Goal: Task Accomplishment & Management: Manage account settings

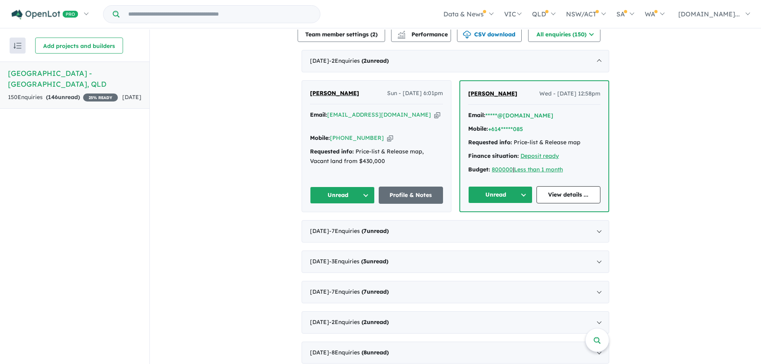
scroll to position [240, 0]
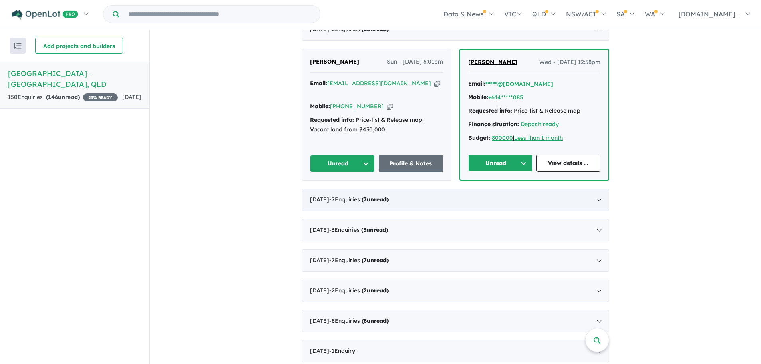
click at [597, 188] on div "[DATE] - 7 Enquir ies ( 7 unread)" at bounding box center [454, 199] width 307 height 22
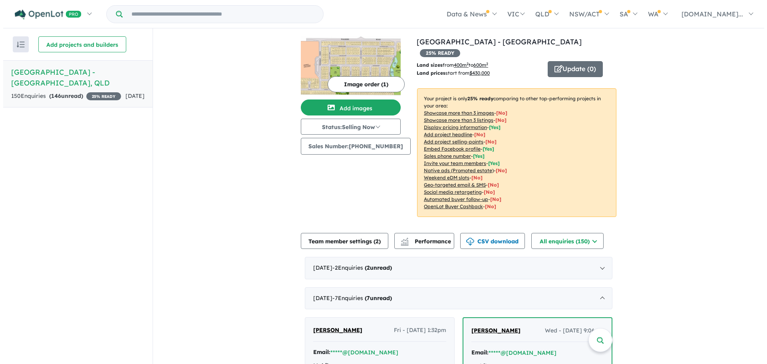
scroll to position [0, 0]
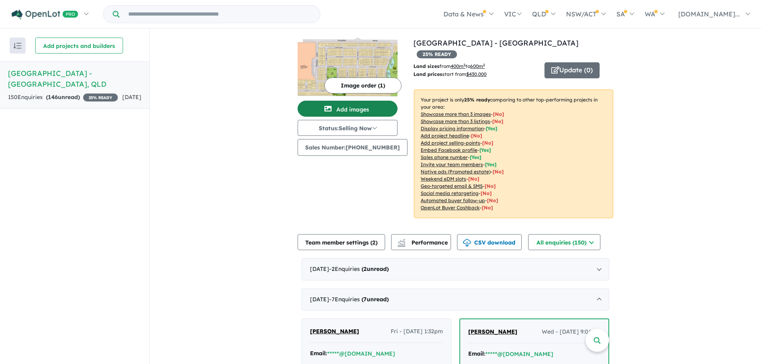
click at [364, 107] on button "Add images" at bounding box center [347, 109] width 100 height 16
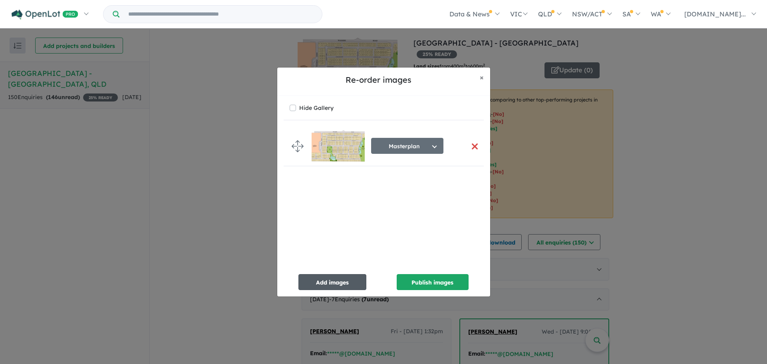
click at [335, 281] on button "Add images" at bounding box center [332, 282] width 68 height 16
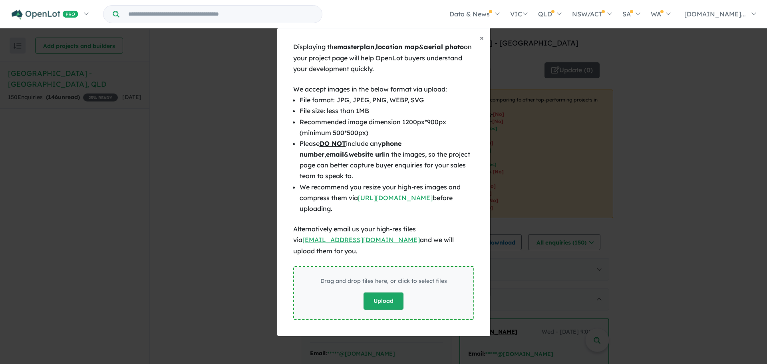
click at [392, 296] on button "Upload" at bounding box center [383, 300] width 40 height 17
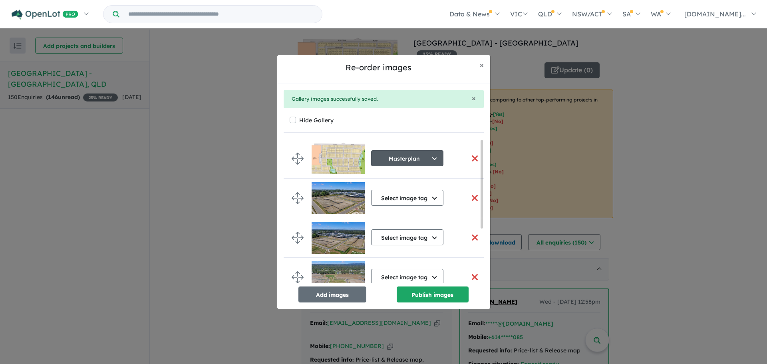
click at [383, 160] on button "Masterplan" at bounding box center [407, 158] width 72 height 16
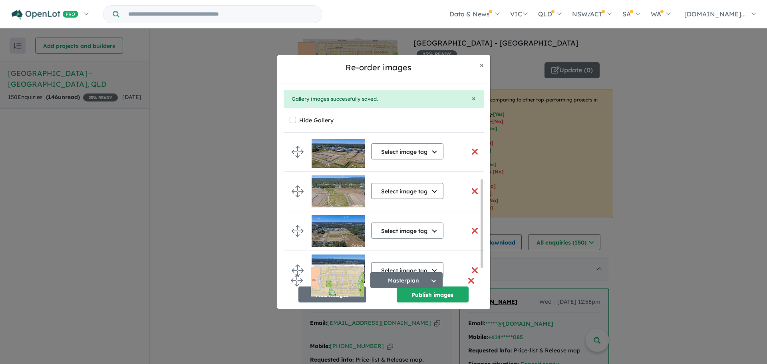
scroll to position [90, 0]
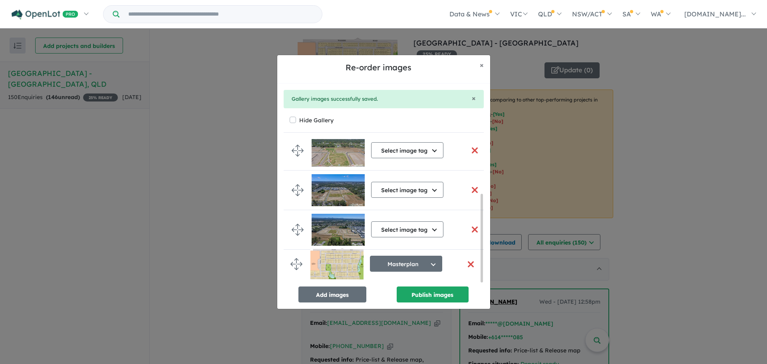
drag, startPoint x: 297, startPoint y: 155, endPoint x: 295, endPoint y: 261, distance: 105.4
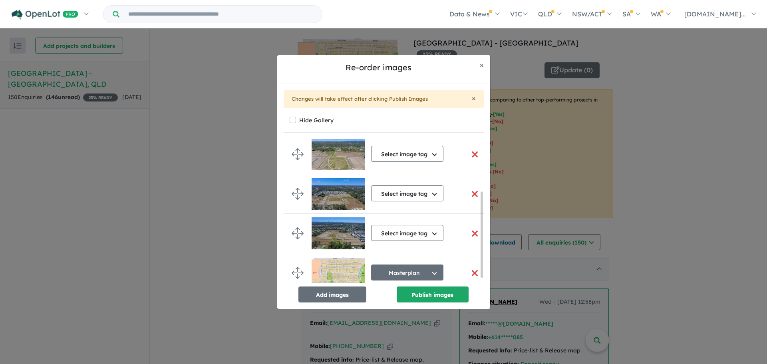
scroll to position [88, 0]
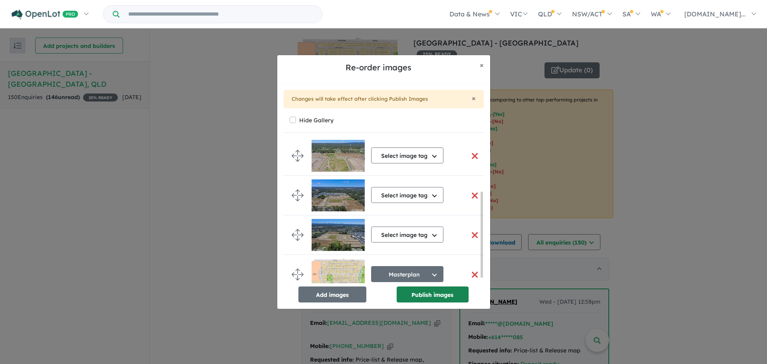
click at [411, 296] on button "Publish images" at bounding box center [433, 294] width 72 height 16
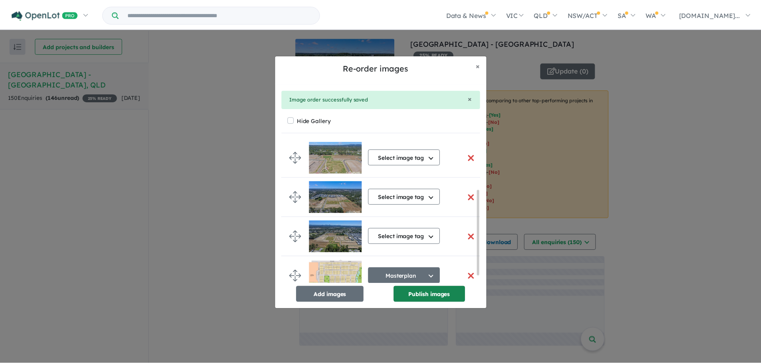
scroll to position [85, 0]
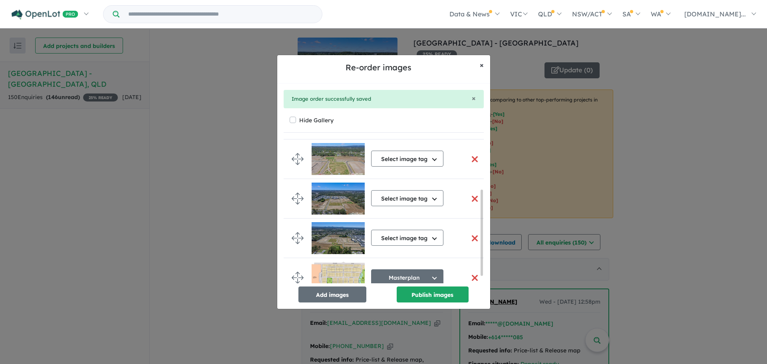
click at [480, 66] on span "×" at bounding box center [482, 64] width 4 height 9
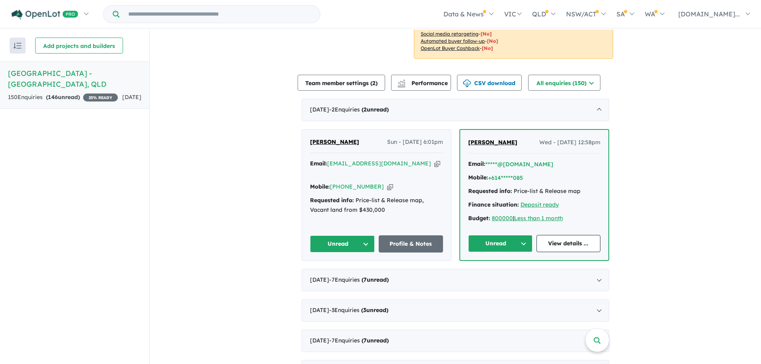
scroll to position [160, 0]
click at [372, 195] on div "Requested info: Price-list & Release map, Vacant land from $430,000" at bounding box center [376, 204] width 133 height 19
click at [376, 203] on div "Henry Sabater Sun - 12/10/2025, 6:01pm Email: hsabater09@gmail.com Copied! Mobi…" at bounding box center [376, 194] width 149 height 131
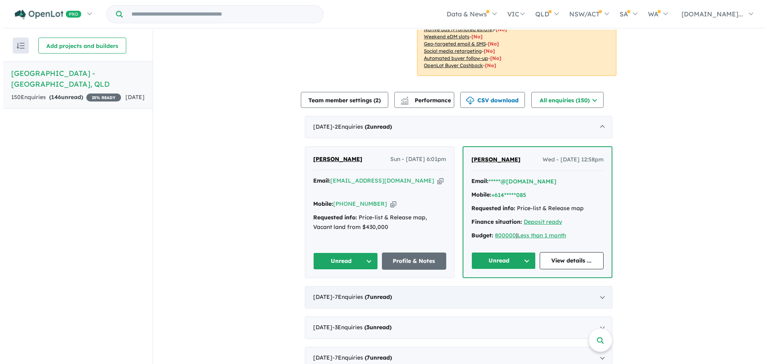
scroll to position [0, 0]
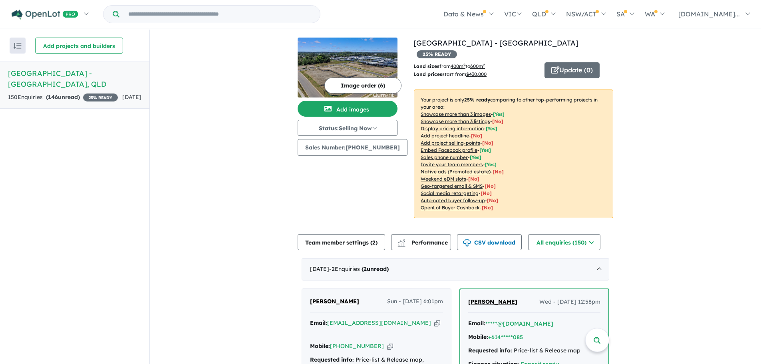
click at [452, 70] on p "Land prices start from $ 430,000" at bounding box center [475, 74] width 125 height 8
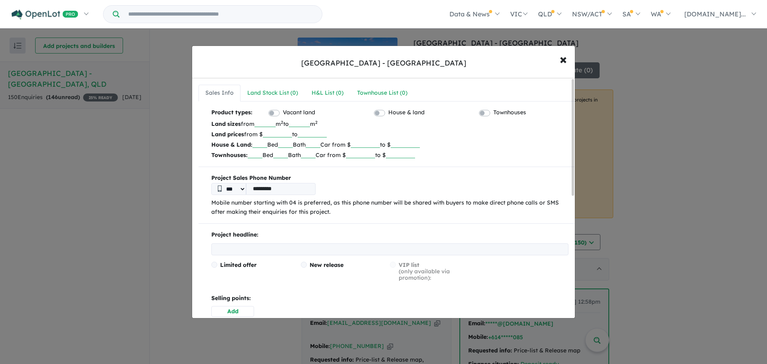
drag, startPoint x: 274, startPoint y: 133, endPoint x: 295, endPoint y: 138, distance: 20.8
click at [295, 138] on p "Land prices from $ ****** to" at bounding box center [389, 134] width 357 height 10
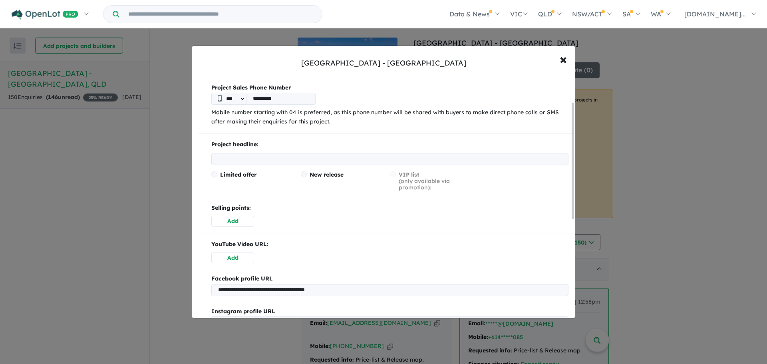
scroll to position [93, 0]
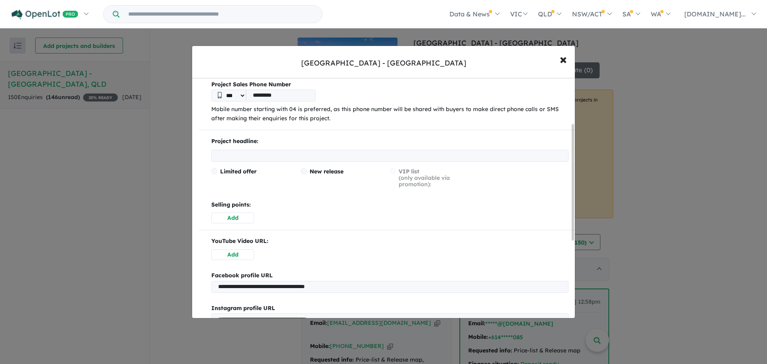
click at [301, 171] on span at bounding box center [304, 171] width 6 height 6
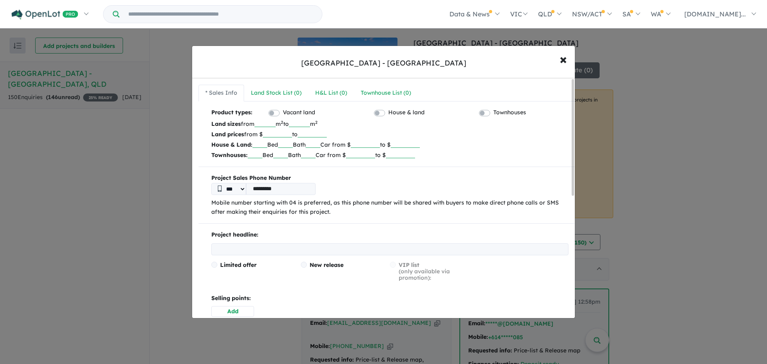
click at [388, 111] on label "House & land" at bounding box center [406, 113] width 36 height 10
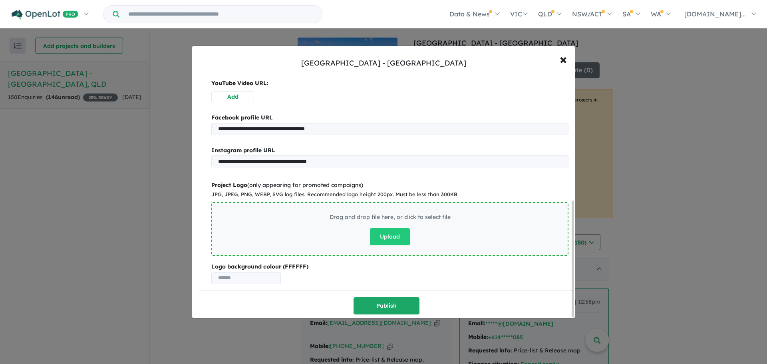
scroll to position [253, 0]
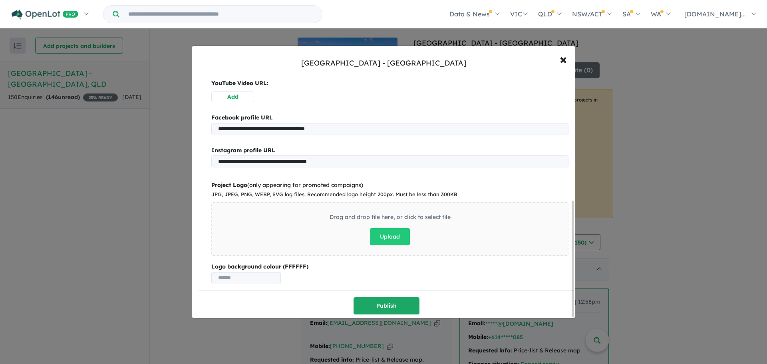
click at [268, 276] on input "text" at bounding box center [245, 278] width 69 height 12
click at [309, 274] on p "Logo background colour (FFFFFF)" at bounding box center [389, 273] width 357 height 22
click at [281, 277] on input "text" at bounding box center [245, 278] width 69 height 12
drag, startPoint x: 397, startPoint y: 304, endPoint x: 448, endPoint y: 310, distance: 51.1
click at [448, 310] on div "**********" at bounding box center [386, 86] width 376 height 458
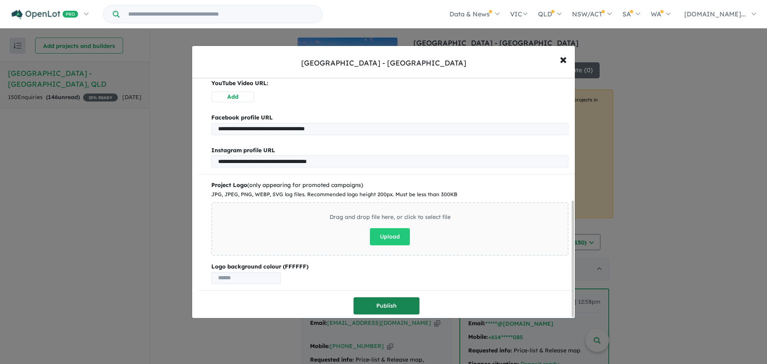
drag, startPoint x: 389, startPoint y: 305, endPoint x: 375, endPoint y: 303, distance: 13.8
click at [375, 303] on button "Publish" at bounding box center [386, 305] width 66 height 17
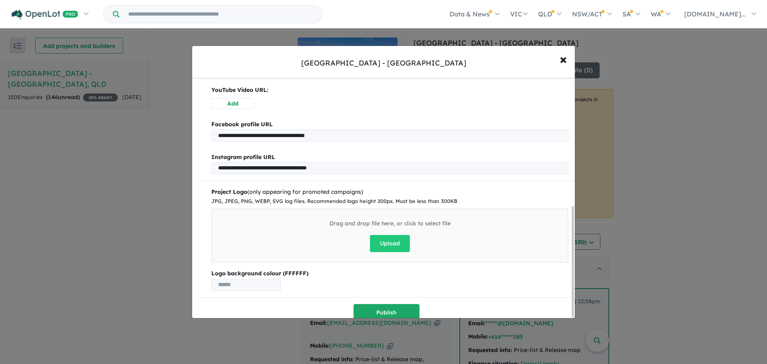
scroll to position [278, 0]
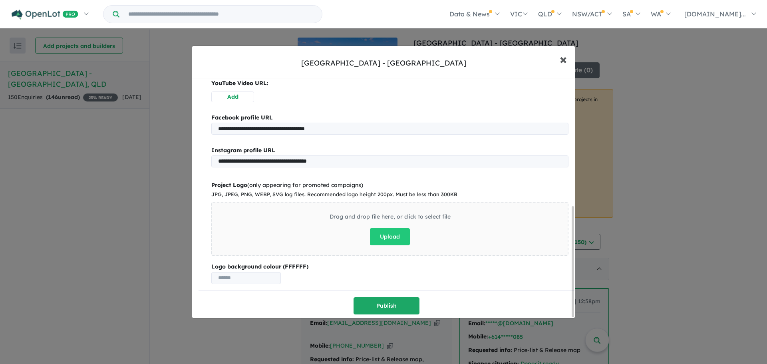
click at [566, 59] on span "×" at bounding box center [562, 58] width 7 height 17
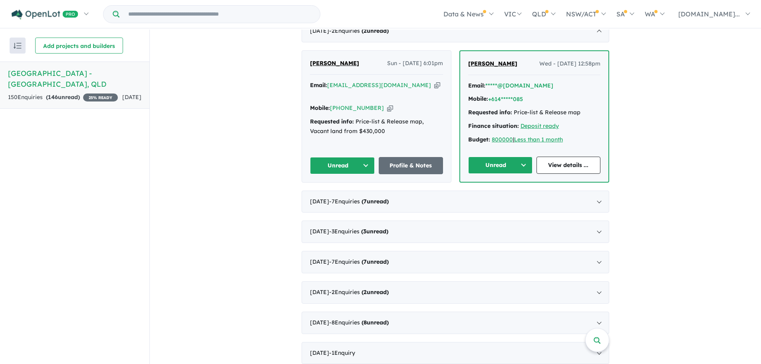
scroll to position [280, 0]
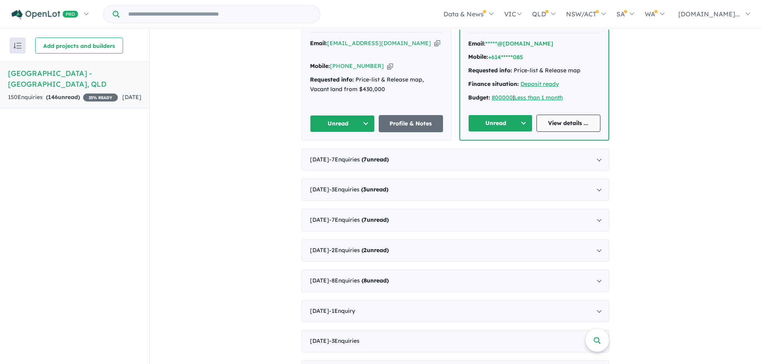
click at [575, 115] on link "View details ..." at bounding box center [568, 123] width 64 height 17
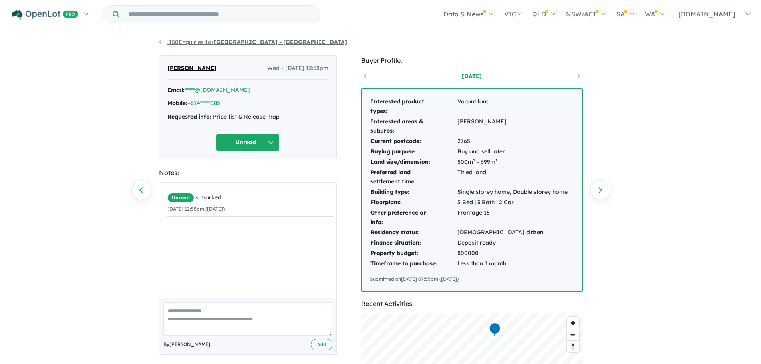
click at [161, 42] on link "150 Enquiries for [GEOGRAPHIC_DATA] - [GEOGRAPHIC_DATA]" at bounding box center [253, 41] width 188 height 7
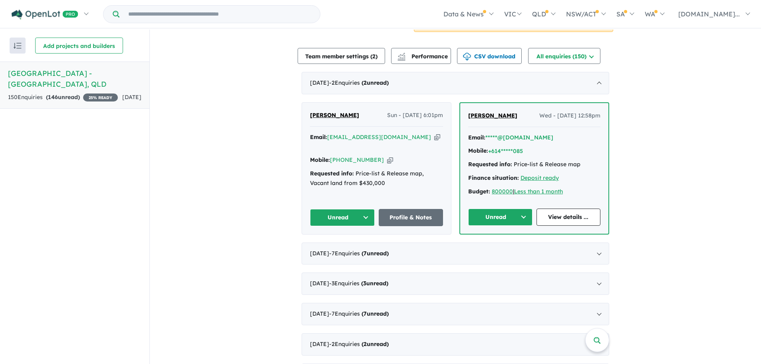
scroll to position [200, 0]
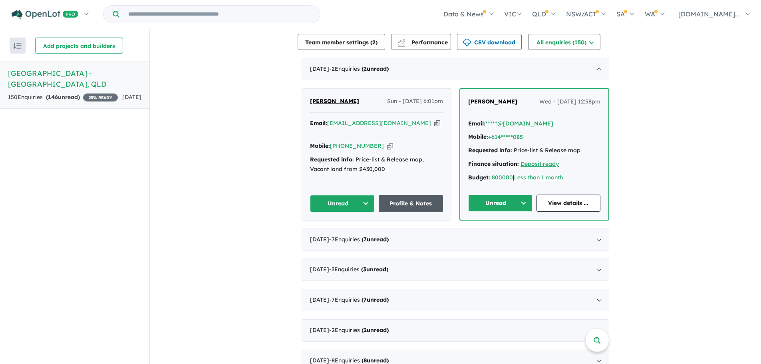
click at [388, 195] on link "Profile & Notes" at bounding box center [411, 203] width 65 height 17
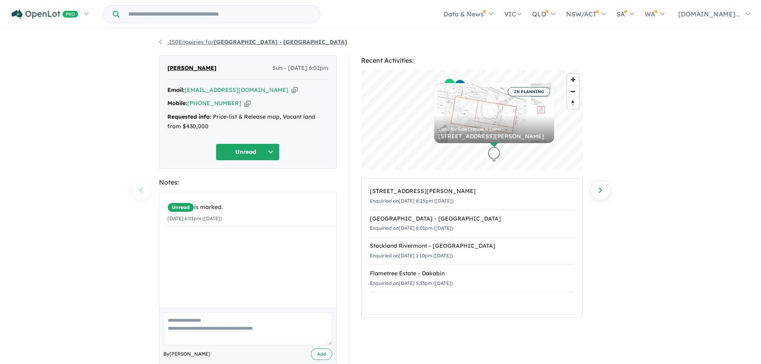
click at [177, 42] on link "150 Enquiries for [GEOGRAPHIC_DATA] - [GEOGRAPHIC_DATA]" at bounding box center [253, 41] width 188 height 7
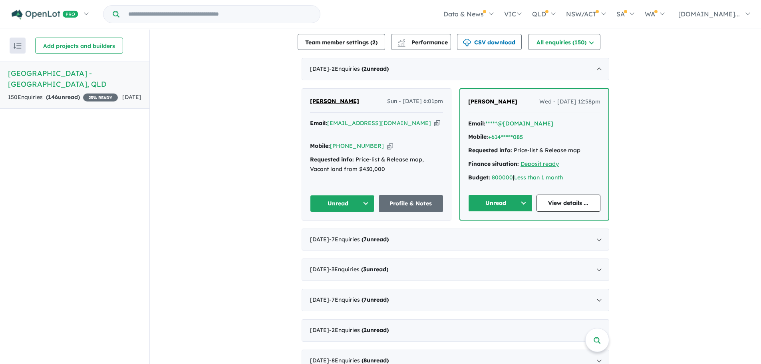
scroll to position [319, 0]
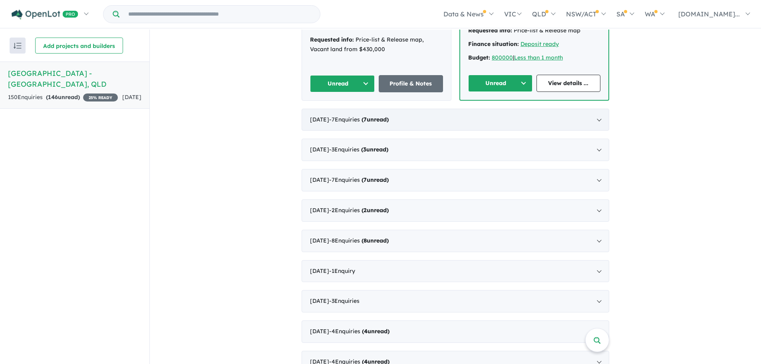
click at [597, 109] on div "[DATE] - 7 Enquir ies ( 7 unread)" at bounding box center [454, 120] width 307 height 22
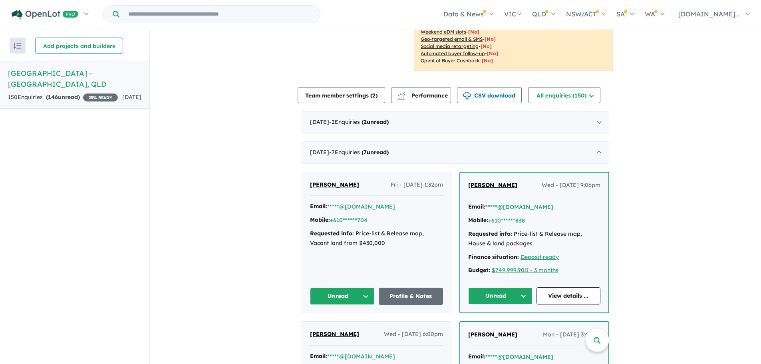
scroll to position [224, 0]
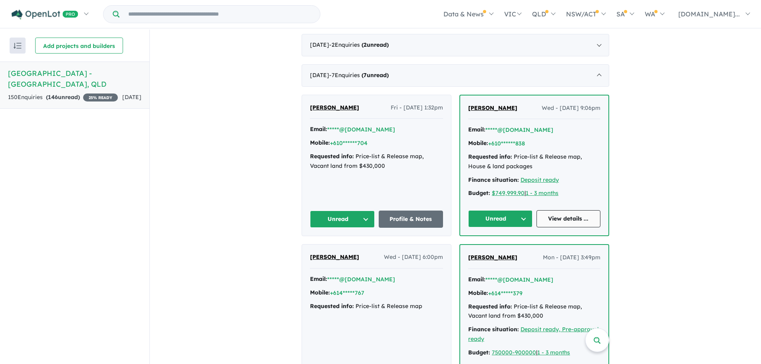
click at [579, 210] on link "View details ..." at bounding box center [568, 218] width 64 height 17
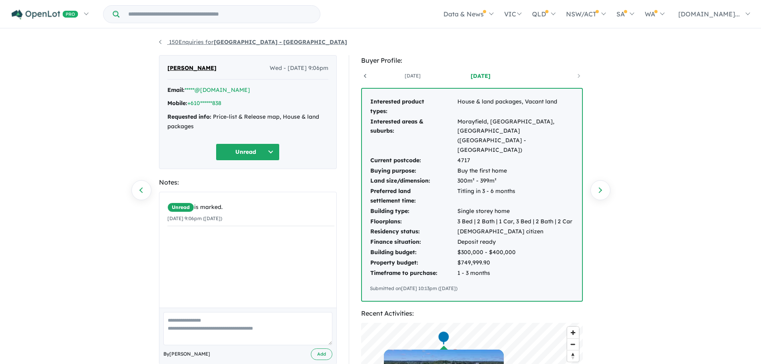
click at [171, 42] on link "150 Enquiries for [GEOGRAPHIC_DATA] - [GEOGRAPHIC_DATA]" at bounding box center [253, 41] width 188 height 7
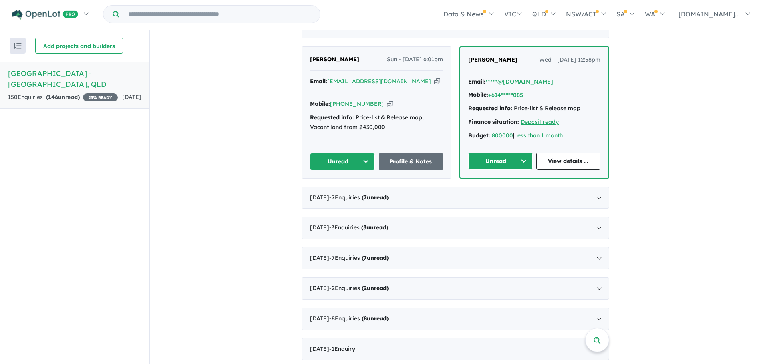
scroll to position [280, 0]
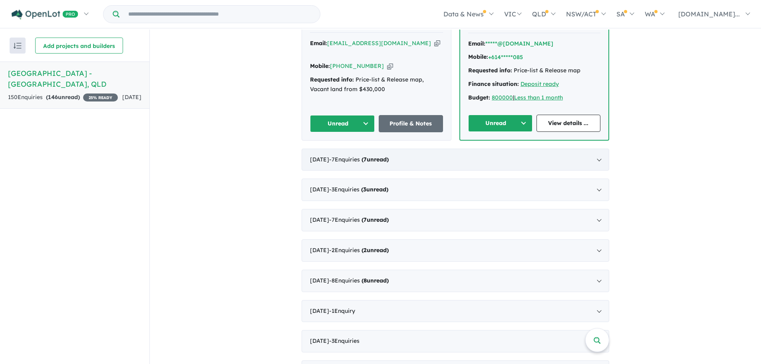
click at [597, 149] on div "[DATE] - 7 Enquir ies ( 7 unread)" at bounding box center [454, 160] width 307 height 22
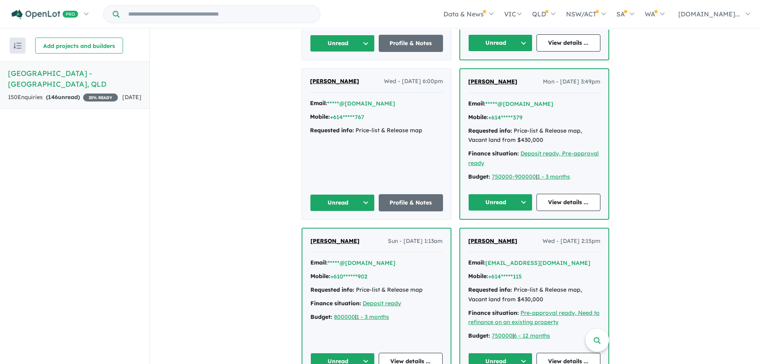
scroll to position [240, 0]
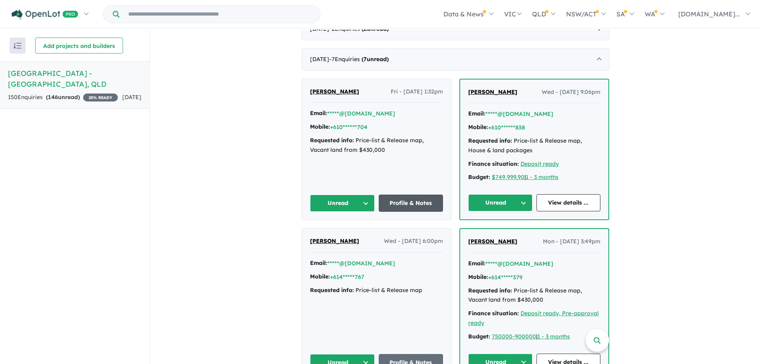
click at [403, 194] on link "Profile & Notes" at bounding box center [411, 202] width 65 height 17
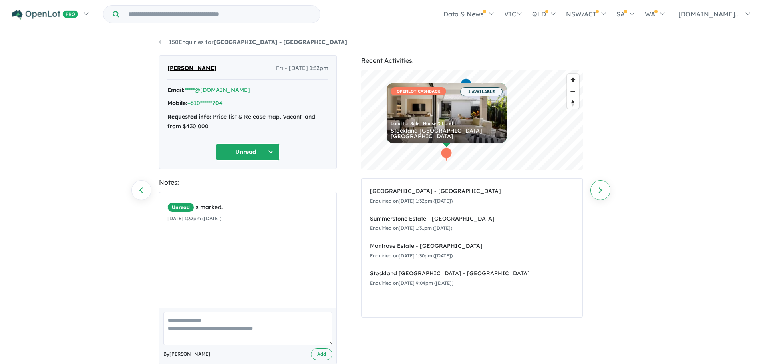
click at [596, 187] on link "Next enquiry" at bounding box center [600, 190] width 20 height 20
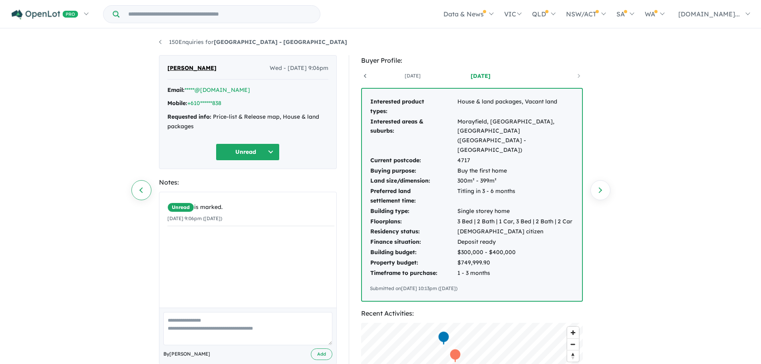
click at [141, 189] on link "Previous enquiry" at bounding box center [141, 190] width 20 height 20
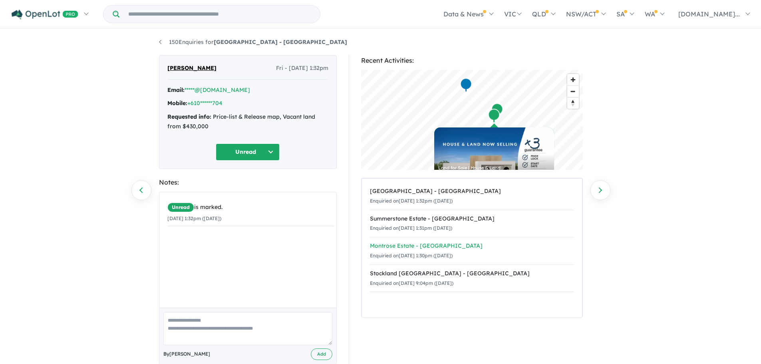
scroll to position [16, 0]
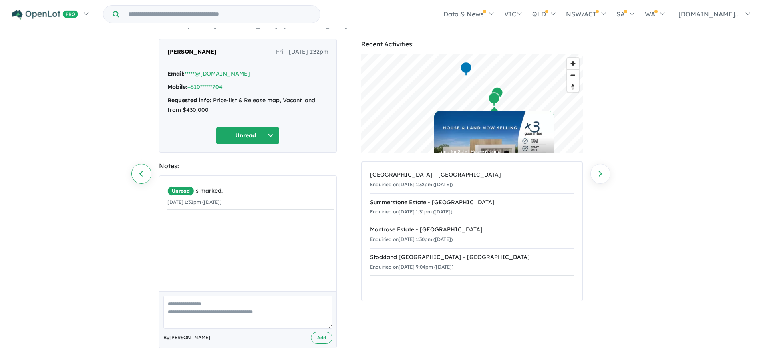
click at [143, 172] on link "Previous enquiry" at bounding box center [141, 174] width 20 height 20
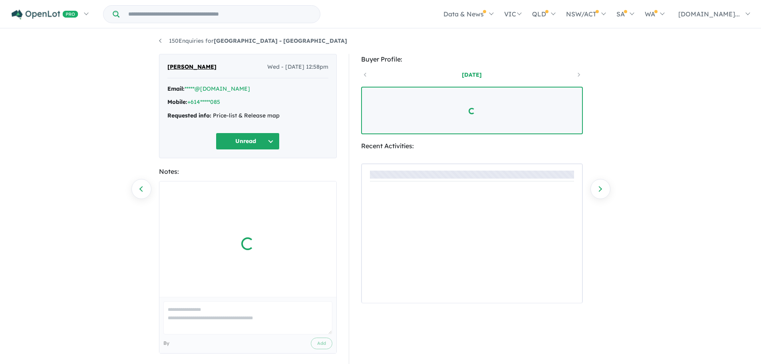
scroll to position [16, 0]
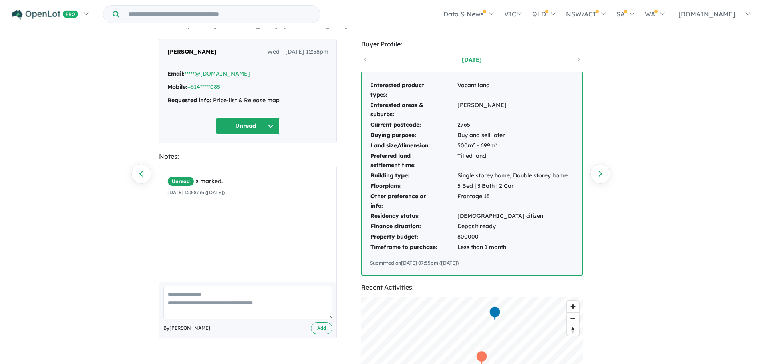
click at [143, 172] on link "Previous enquiry" at bounding box center [141, 174] width 20 height 20
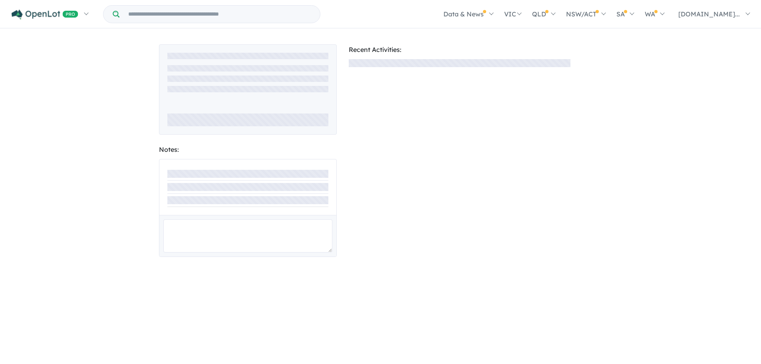
scroll to position [16, 0]
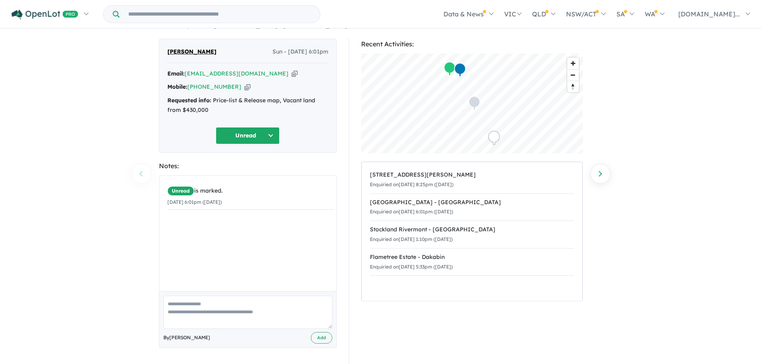
click at [143, 177] on div "150 Enquiries for [GEOGRAPHIC_DATA] - [GEOGRAPHIC_DATA] Previous enquiry Next e…" at bounding box center [380, 180] width 761 height 335
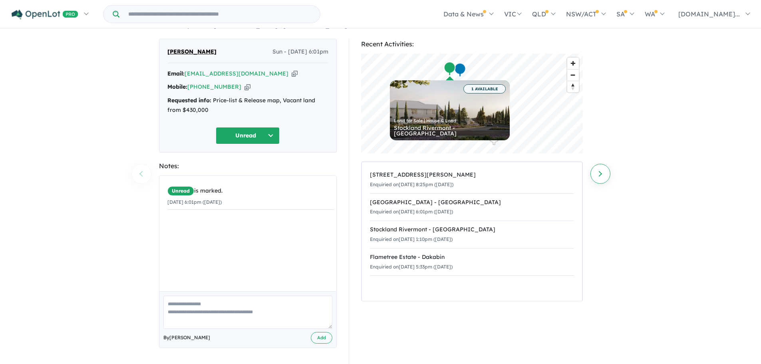
click at [603, 169] on link "Next enquiry" at bounding box center [600, 174] width 20 height 20
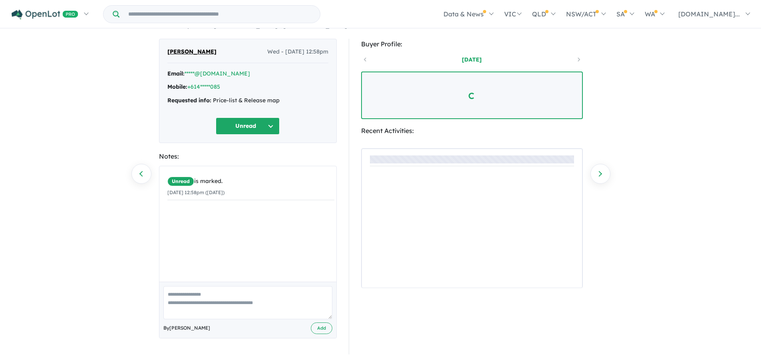
click at [604, 175] on link "Next enquiry" at bounding box center [600, 174] width 20 height 20
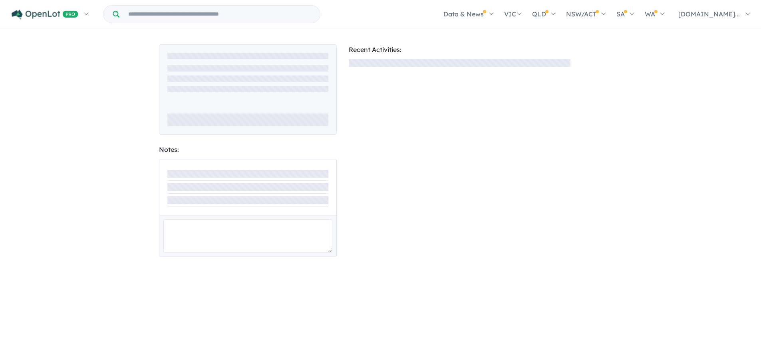
scroll to position [16, 0]
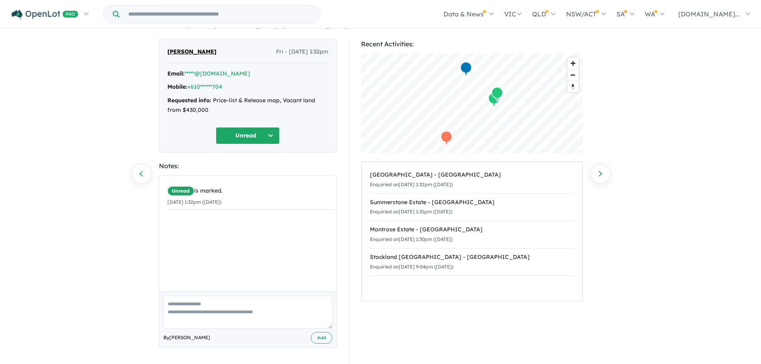
click at [604, 175] on link "Next enquiry" at bounding box center [600, 174] width 20 height 20
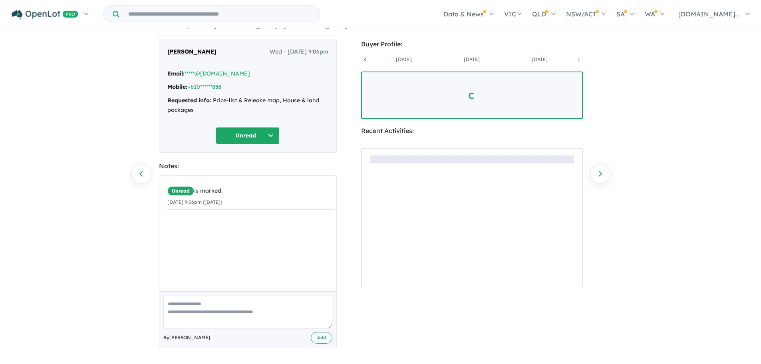
scroll to position [0, 263]
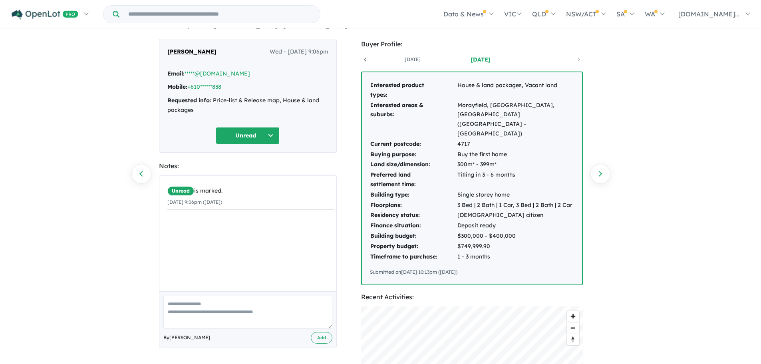
click at [604, 175] on link "Next enquiry" at bounding box center [600, 174] width 20 height 20
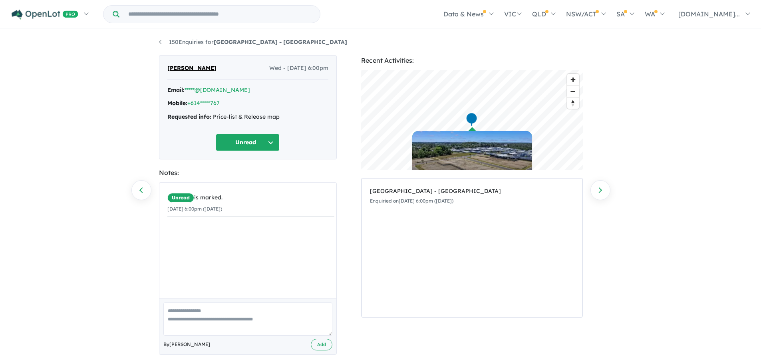
click at [271, 141] on button "Unread" at bounding box center [248, 142] width 64 height 17
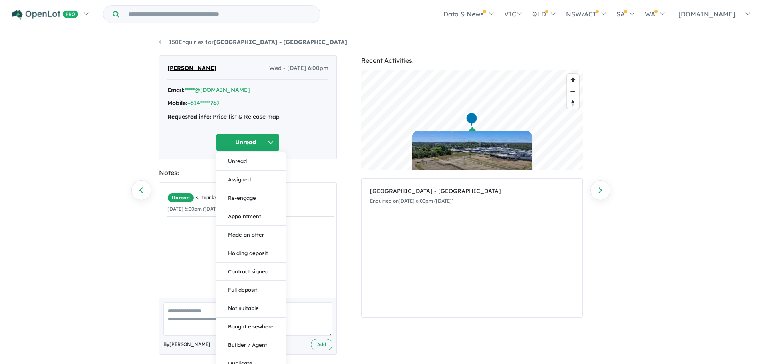
click at [271, 141] on button "Unread" at bounding box center [248, 142] width 64 height 17
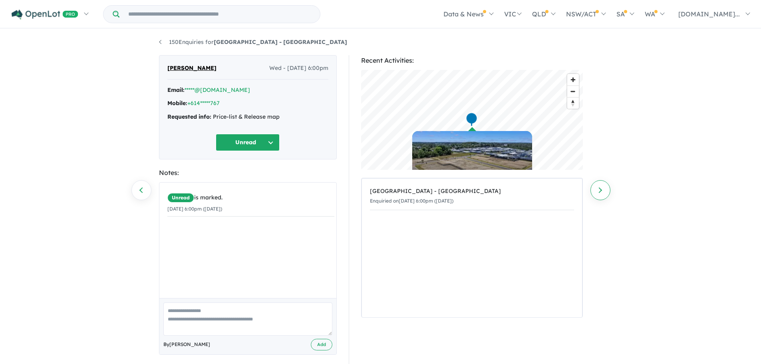
click at [603, 188] on link "Next enquiry" at bounding box center [600, 190] width 20 height 20
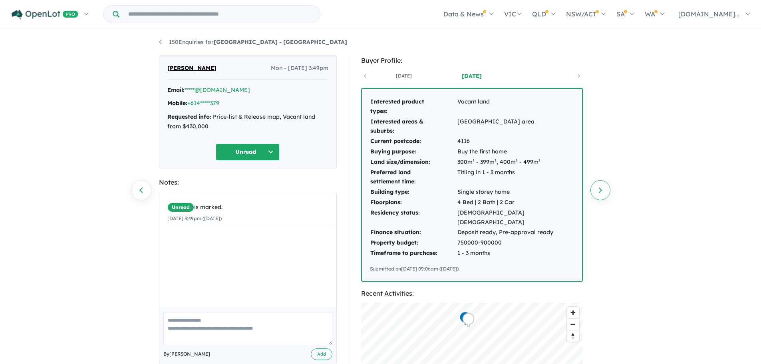
click at [604, 188] on link "Next enquiry" at bounding box center [600, 190] width 20 height 20
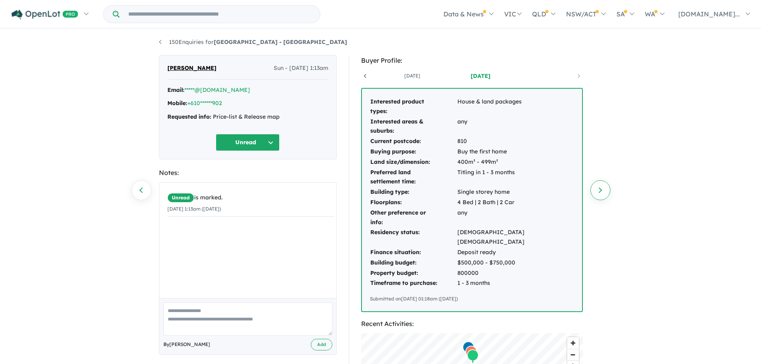
click at [602, 185] on link "Next enquiry" at bounding box center [600, 190] width 20 height 20
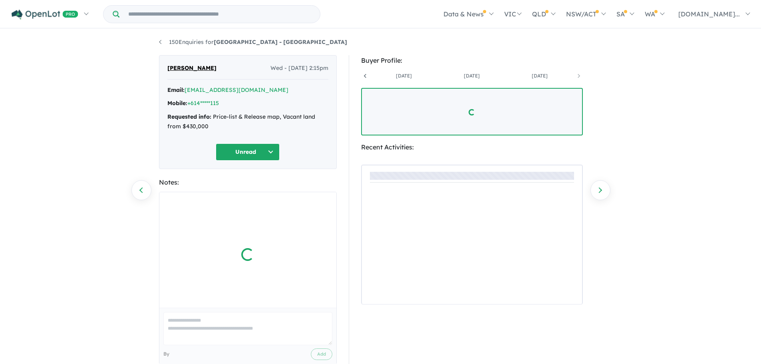
scroll to position [0, 127]
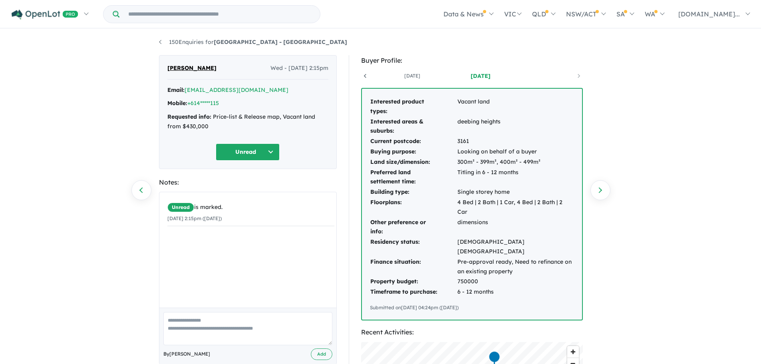
click at [602, 185] on link "Next enquiry" at bounding box center [600, 190] width 20 height 20
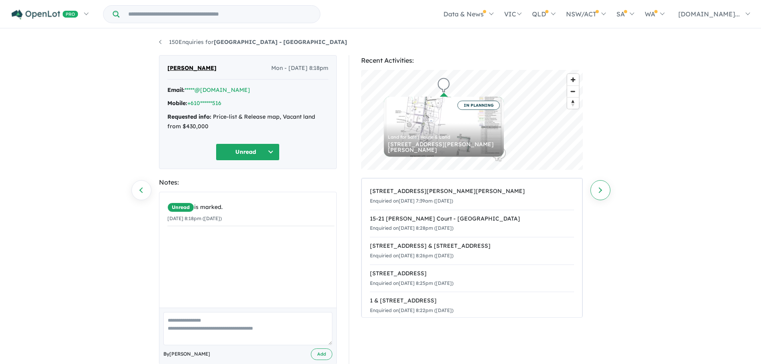
click at [598, 187] on link "Next enquiry" at bounding box center [600, 190] width 20 height 20
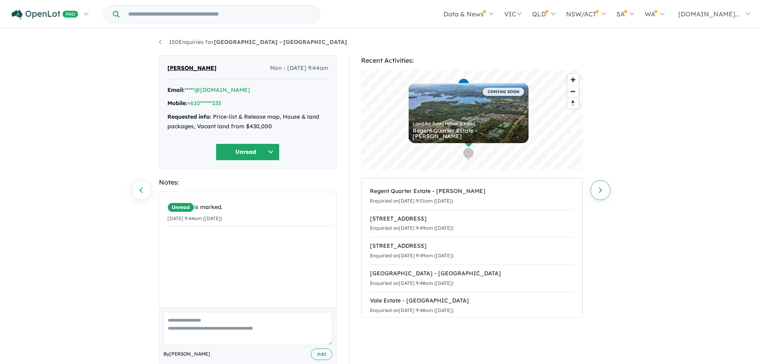
click at [602, 189] on link "Next enquiry" at bounding box center [600, 190] width 20 height 20
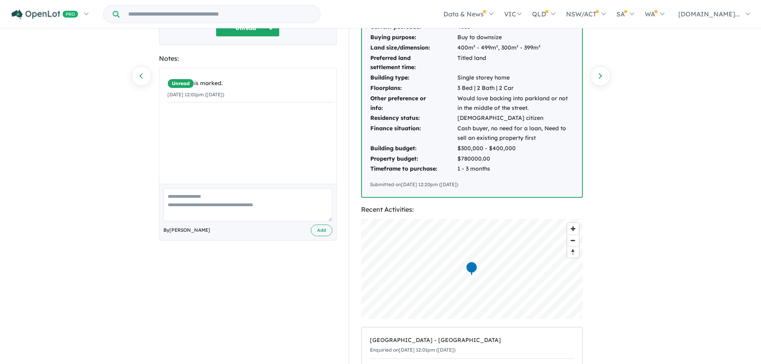
scroll to position [80, 0]
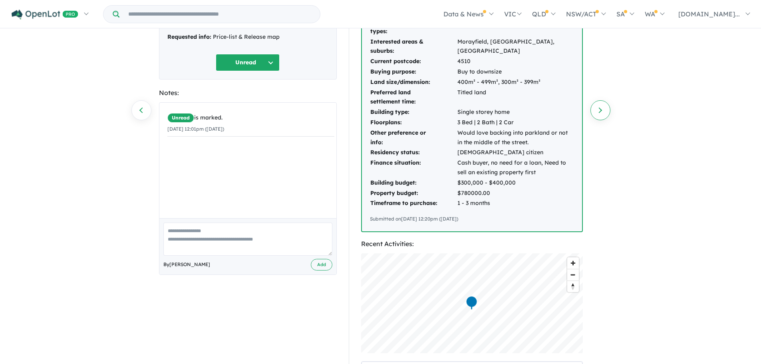
click at [601, 109] on link "Next enquiry" at bounding box center [600, 110] width 20 height 20
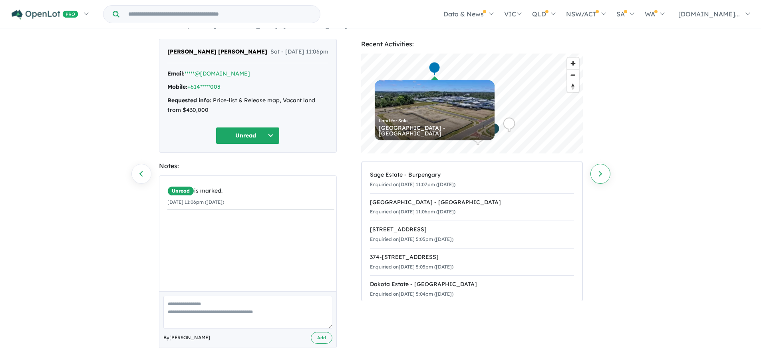
click at [600, 172] on link "Next enquiry" at bounding box center [600, 174] width 20 height 20
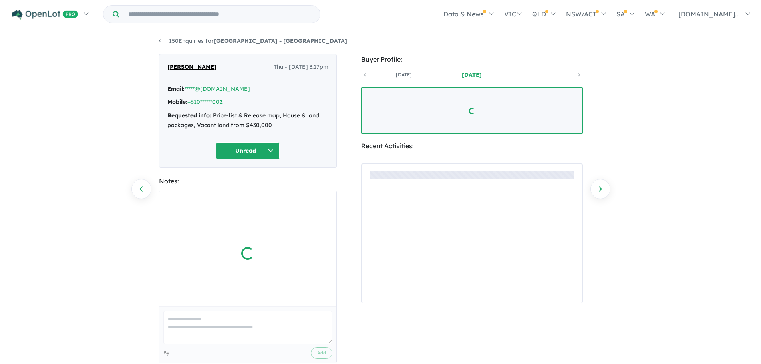
scroll to position [16, 0]
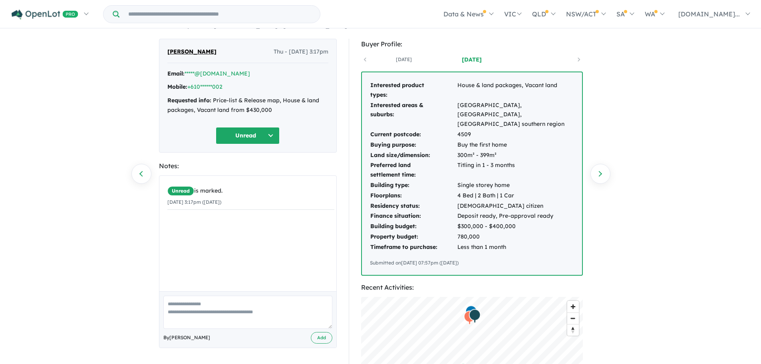
click at [600, 172] on link "Next enquiry" at bounding box center [600, 174] width 20 height 20
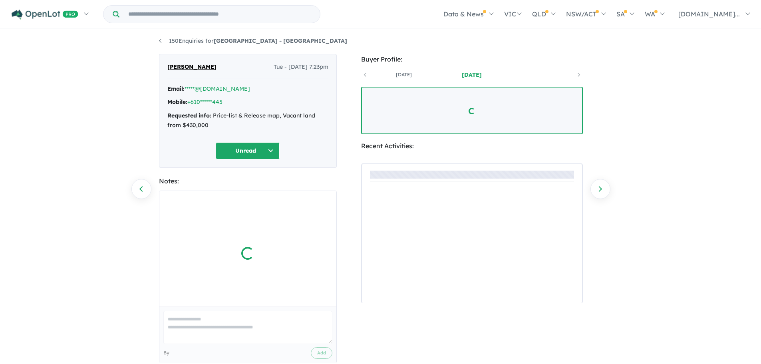
scroll to position [16, 0]
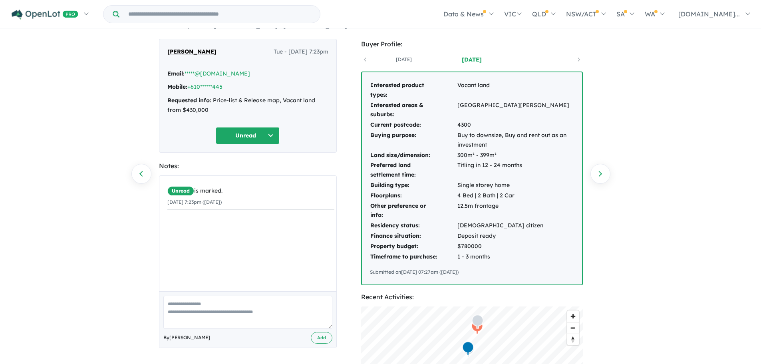
click at [600, 172] on link "Next enquiry" at bounding box center [600, 174] width 20 height 20
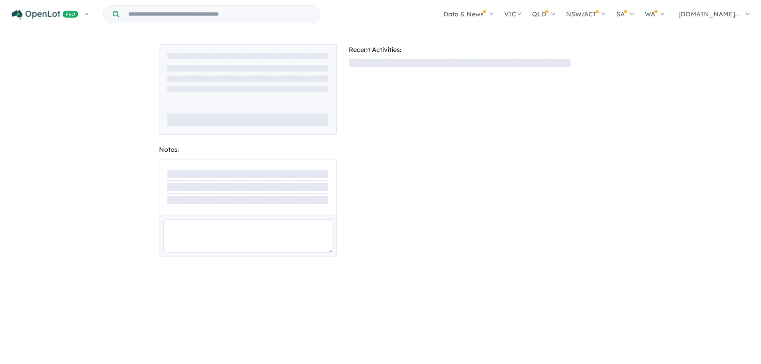
scroll to position [16, 0]
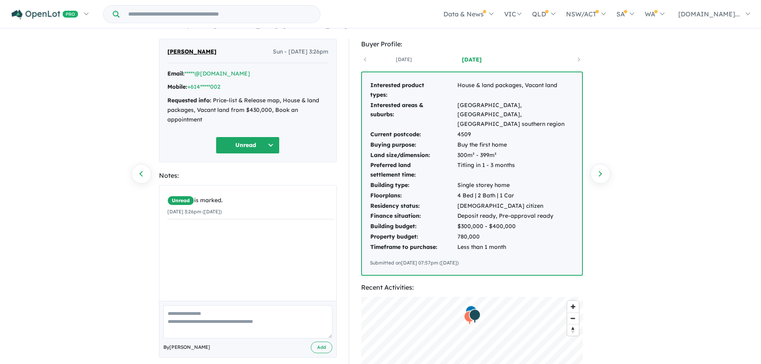
click at [600, 172] on link "Next enquiry" at bounding box center [600, 174] width 20 height 20
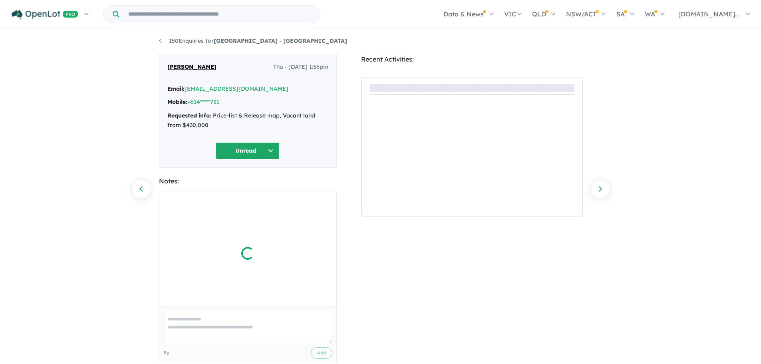
scroll to position [16, 0]
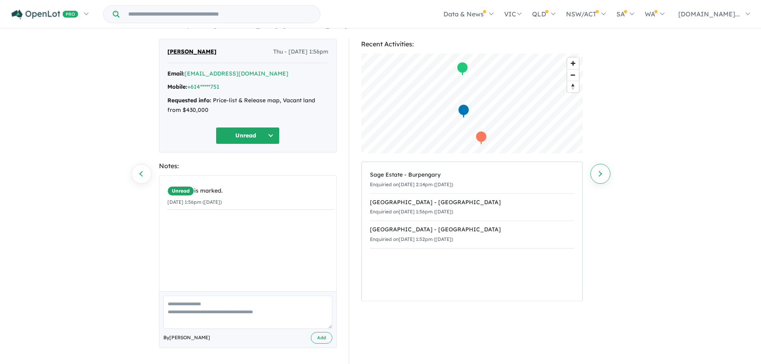
click at [598, 173] on link "Next enquiry" at bounding box center [600, 174] width 20 height 20
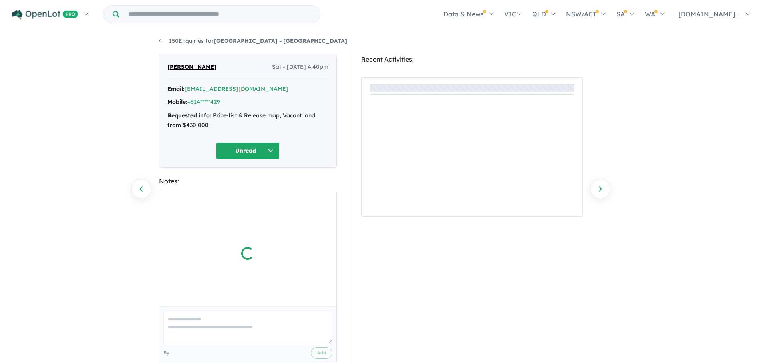
scroll to position [16, 0]
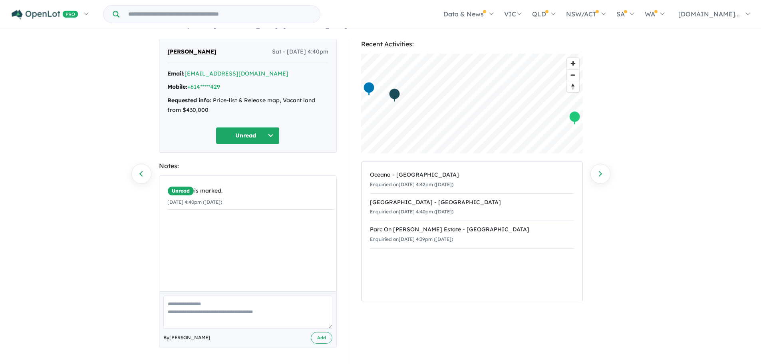
click at [598, 173] on link "Next enquiry" at bounding box center [600, 174] width 20 height 20
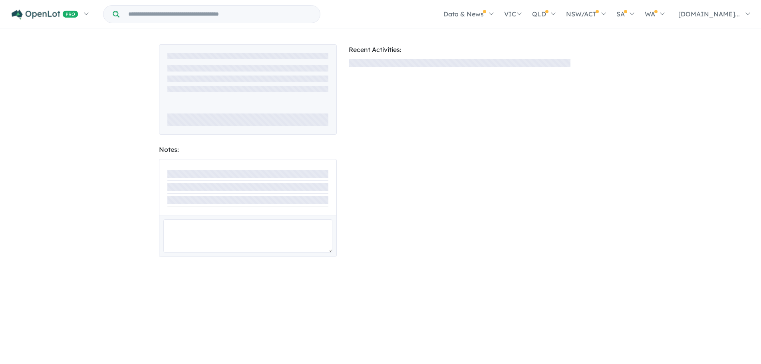
scroll to position [16, 0]
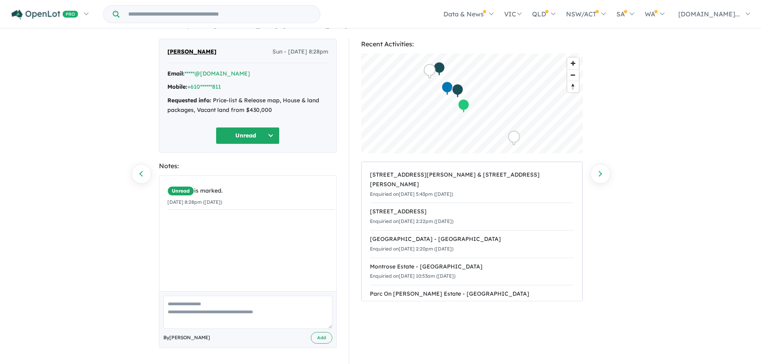
click at [598, 173] on link "Next enquiry" at bounding box center [600, 174] width 20 height 20
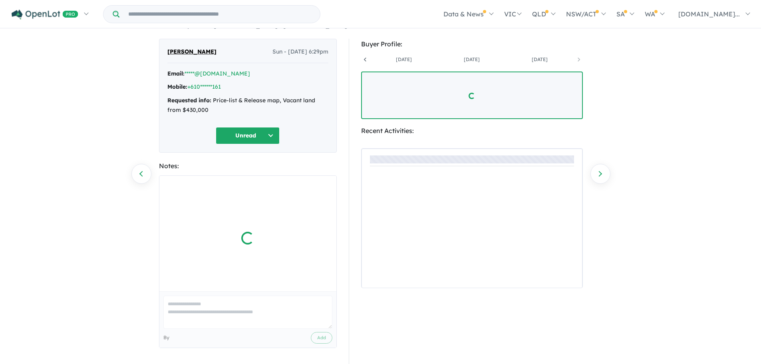
scroll to position [0, 399]
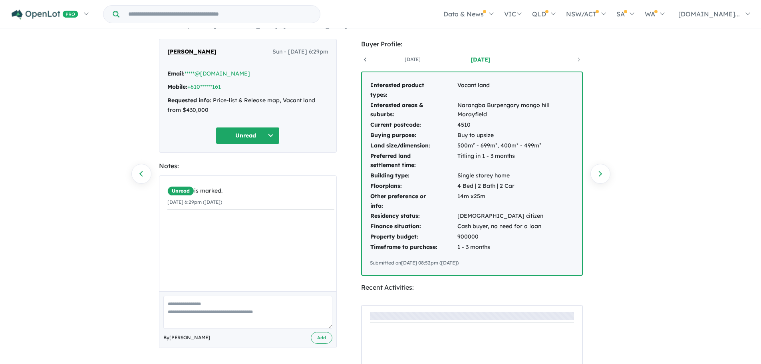
drag, startPoint x: 598, startPoint y: 173, endPoint x: 627, endPoint y: 134, distance: 48.2
click at [627, 134] on div "150 Enquiries for [GEOGRAPHIC_DATA] - [GEOGRAPHIC_DATA] Previous enquiry Next e…" at bounding box center [380, 180] width 761 height 335
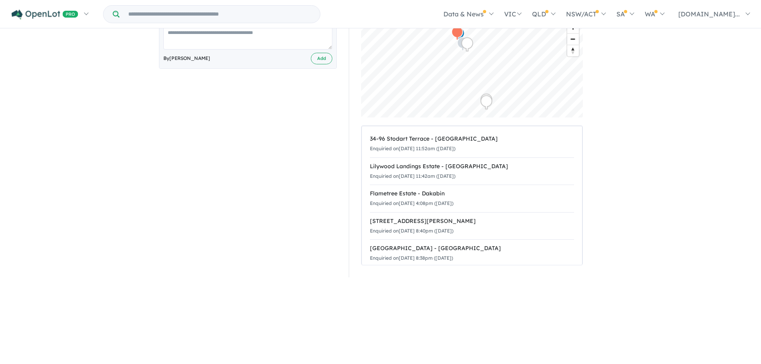
scroll to position [296, 0]
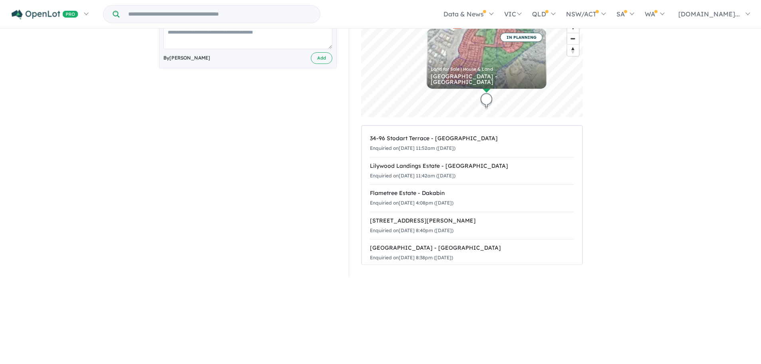
drag, startPoint x: 449, startPoint y: 254, endPoint x: 652, endPoint y: 266, distance: 203.6
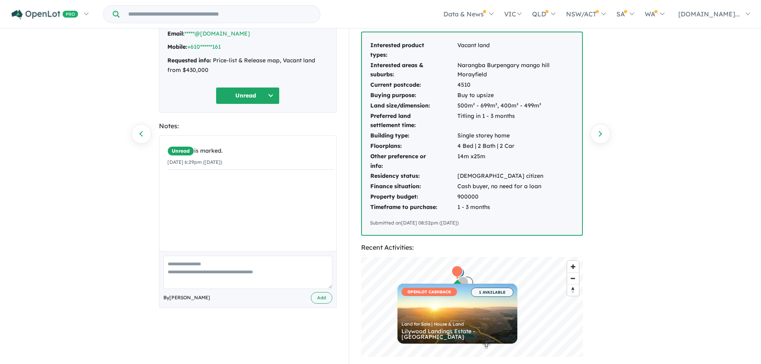
scroll to position [40, 0]
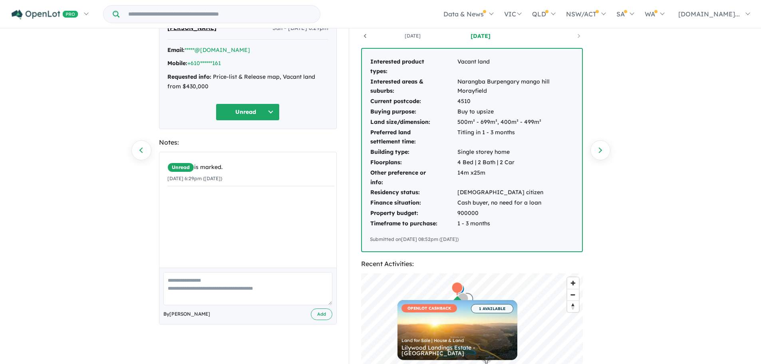
drag, startPoint x: 612, startPoint y: 154, endPoint x: 589, endPoint y: 204, distance: 55.2
click at [589, 204] on div "Buyer Profile: [DATE] [DATE] [DATE] [DATE] [DATE] [DATE] [DATE] [DATE] Interest…" at bounding box center [476, 274] width 254 height 518
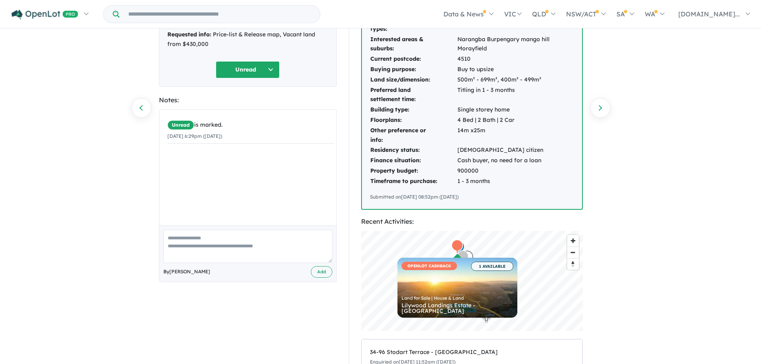
scroll to position [0, 0]
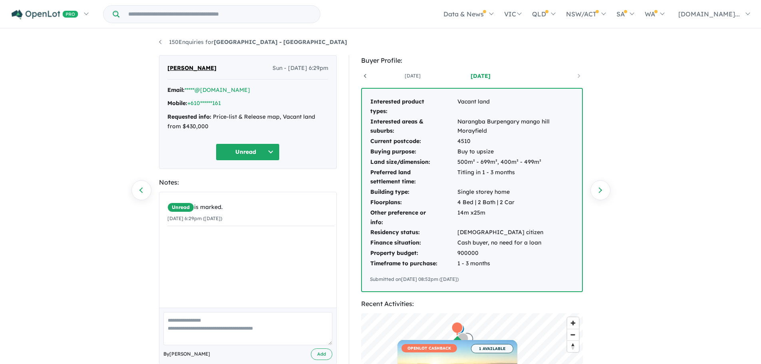
drag, startPoint x: 632, startPoint y: 247, endPoint x: 614, endPoint y: 275, distance: 33.6
click at [614, 275] on div "150 Enquiries for [GEOGRAPHIC_DATA] - [GEOGRAPHIC_DATA] Previous enquiry Next e…" at bounding box center [380, 197] width 761 height 335
click at [601, 188] on link "Next enquiry" at bounding box center [600, 190] width 20 height 20
